Goal: Check status: Check status

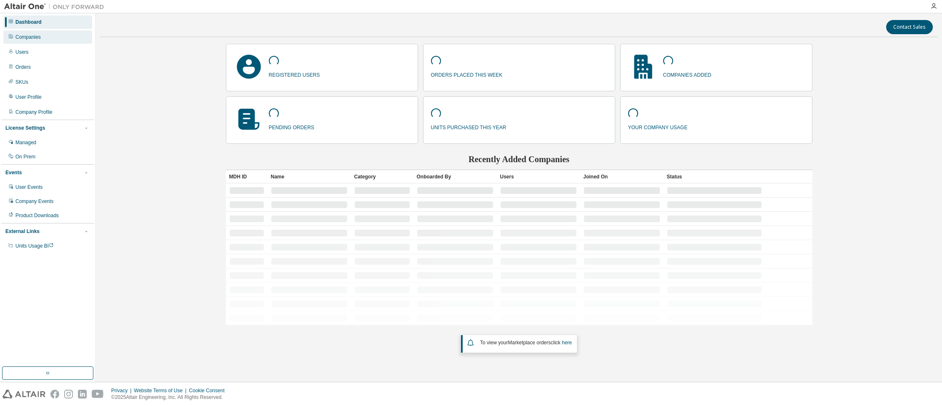
click at [40, 34] on div "Companies" at bounding box center [27, 37] width 25 height 7
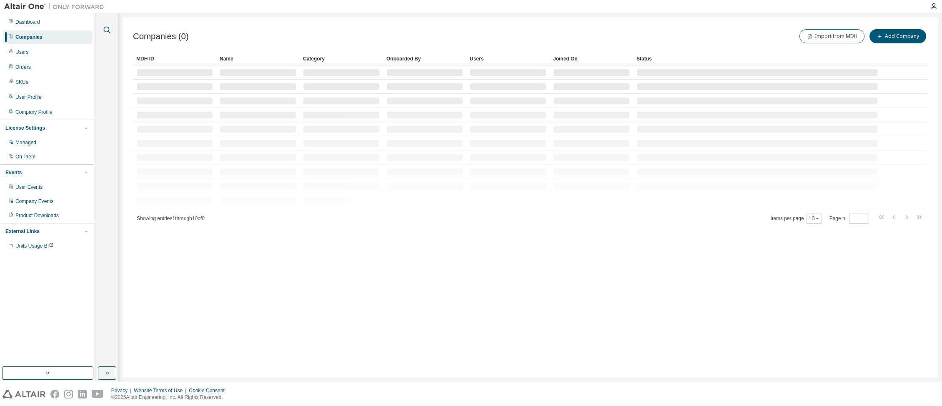
click at [105, 29] on icon "button" at bounding box center [107, 30] width 10 height 10
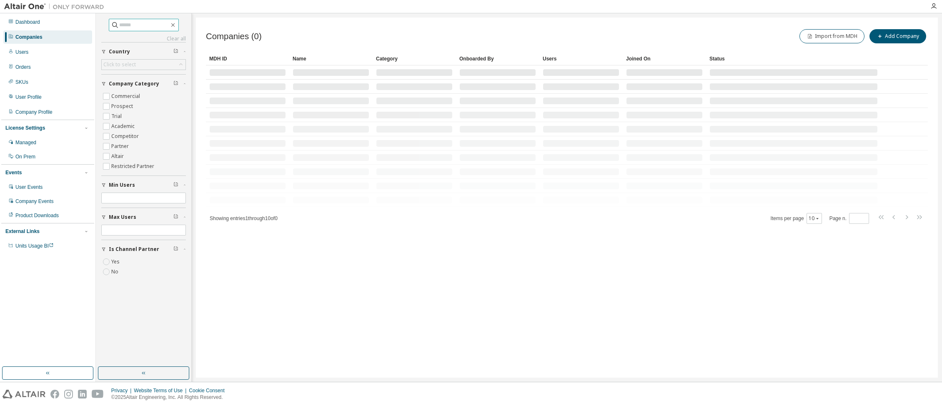
click at [120, 27] on input "text" at bounding box center [144, 25] width 50 height 8
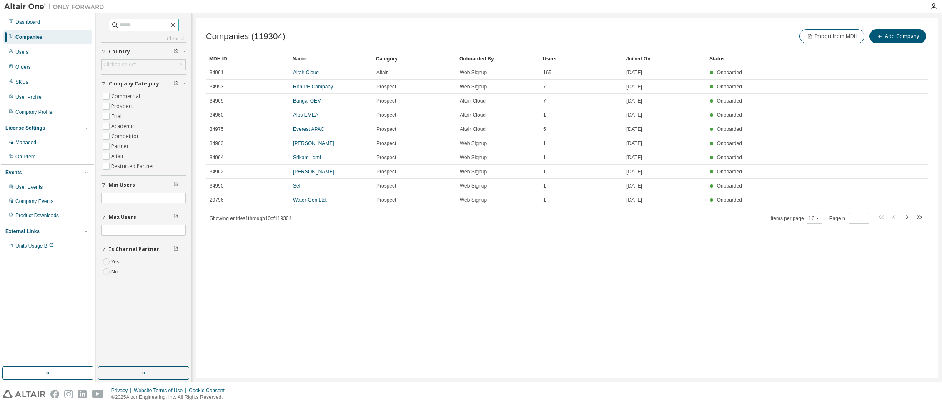
paste input "*****"
type input "*****"
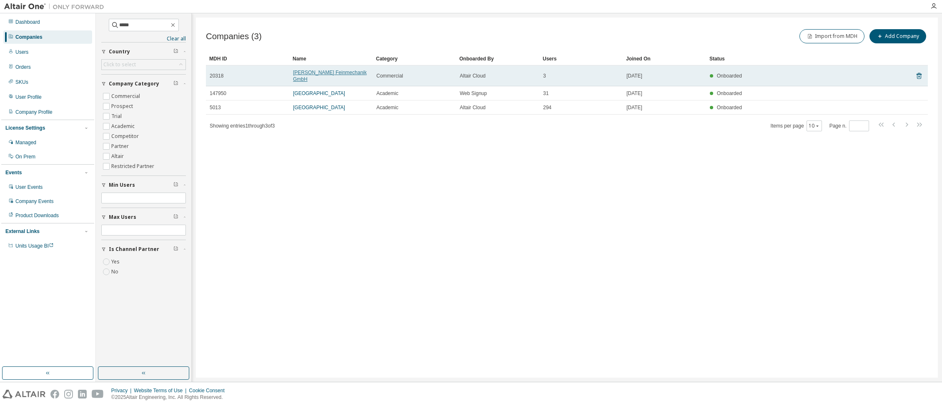
click at [313, 70] on link "[PERSON_NAME] Feinmechanik GmbH" at bounding box center [330, 76] width 74 height 13
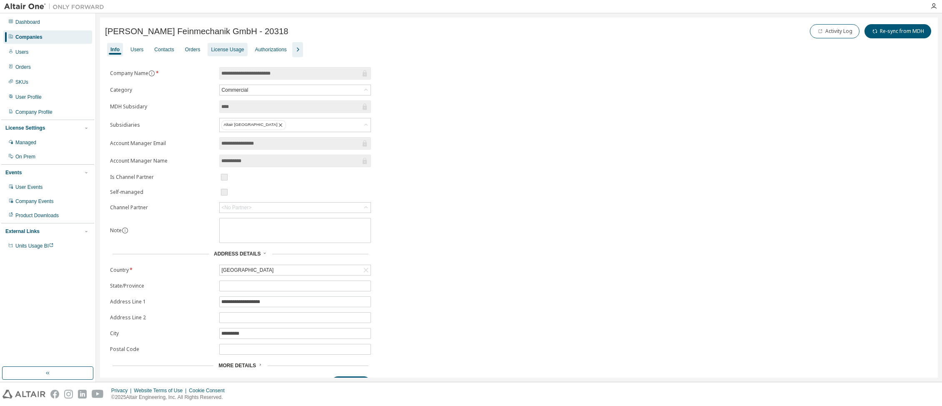
click at [221, 49] on div "License Usage" at bounding box center [227, 49] width 33 height 7
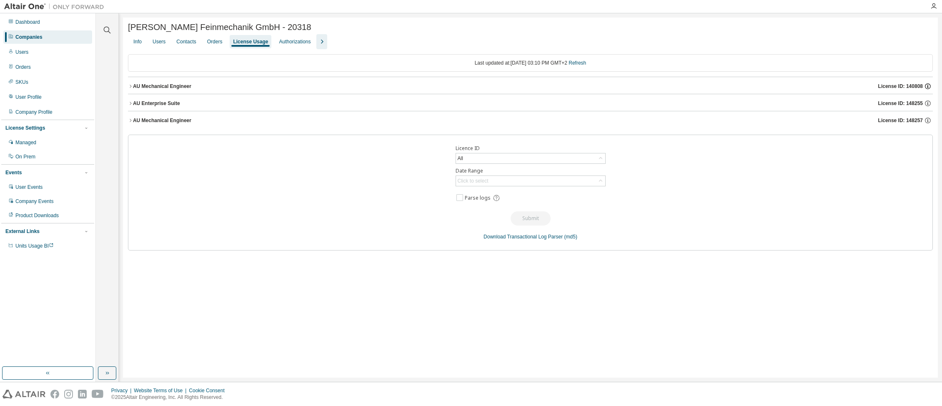
click at [927, 85] on icon "button" at bounding box center [928, 86] width 6 height 6
click at [928, 85] on icon "button" at bounding box center [928, 87] width 8 height 8
click at [927, 123] on icon "button" at bounding box center [928, 121] width 8 height 8
click at [927, 103] on icon "button" at bounding box center [928, 104] width 8 height 8
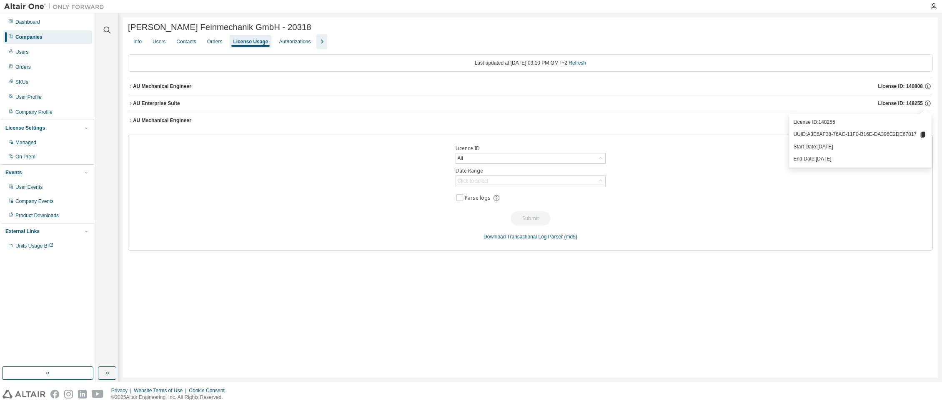
click at [160, 104] on div "AU Enterprise Suite" at bounding box center [156, 103] width 47 height 7
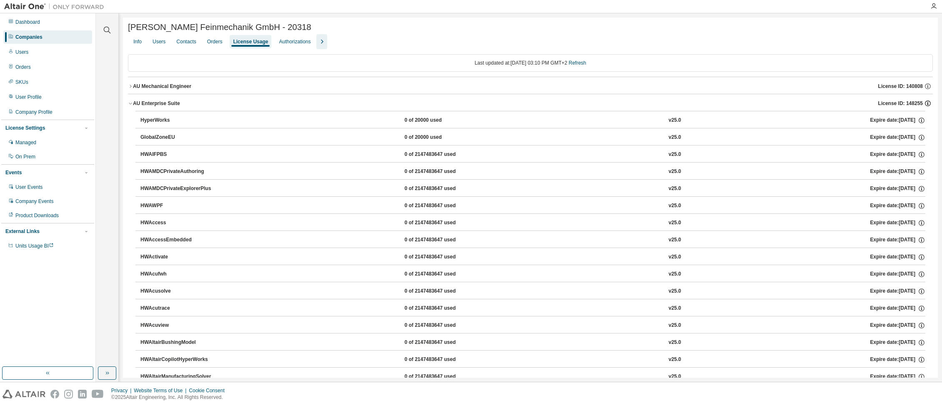
click at [924, 104] on icon "button" at bounding box center [928, 104] width 8 height 8
click at [925, 104] on icon "button" at bounding box center [928, 103] width 6 height 6
drag, startPoint x: 240, startPoint y: 28, endPoint x: 263, endPoint y: 24, distance: 23.0
click at [263, 24] on span "[PERSON_NAME] Feinmechanik GmbH - 20318" at bounding box center [219, 28] width 183 height 10
copy span "20318"
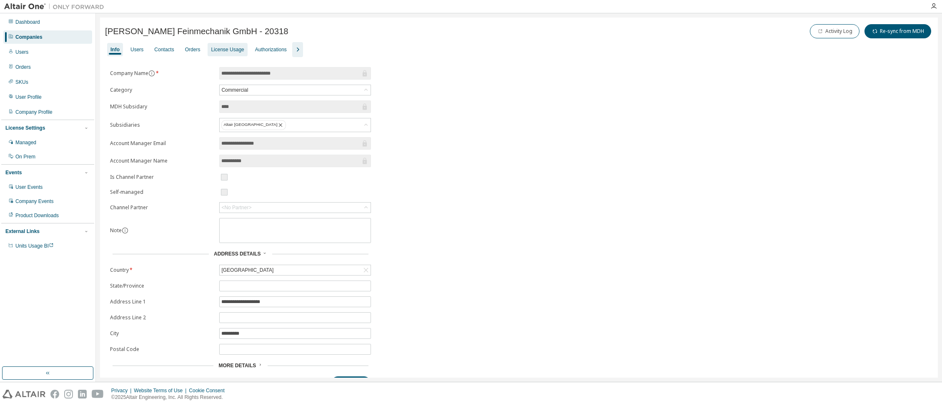
click at [230, 48] on div "License Usage" at bounding box center [227, 49] width 33 height 7
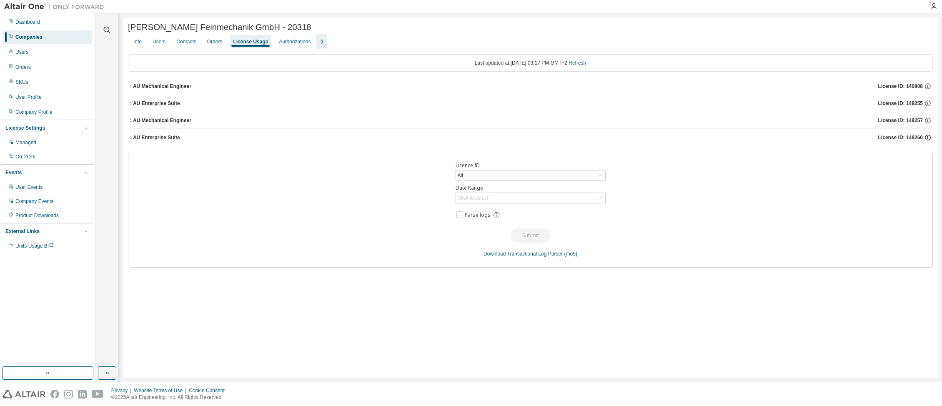
click at [927, 137] on icon "button" at bounding box center [928, 138] width 6 height 6
click at [926, 137] on icon "button" at bounding box center [928, 138] width 6 height 6
click at [927, 85] on icon "button" at bounding box center [928, 87] width 8 height 8
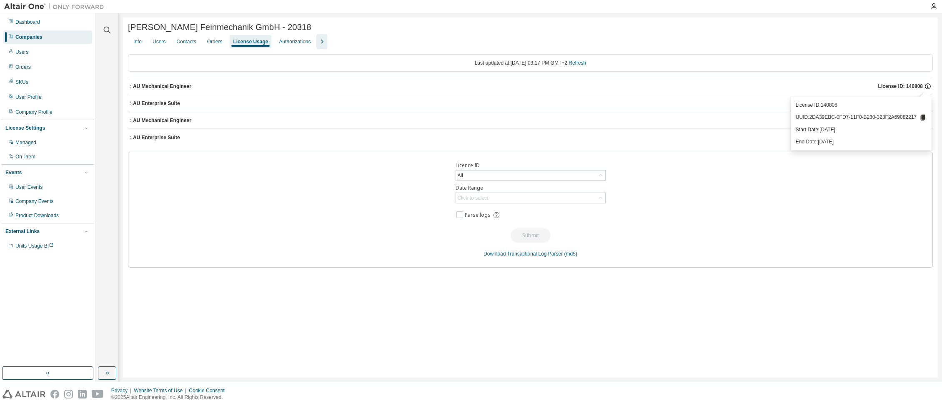
click at [927, 85] on icon "button" at bounding box center [928, 87] width 8 height 8
